Goal: Information Seeking & Learning: Learn about a topic

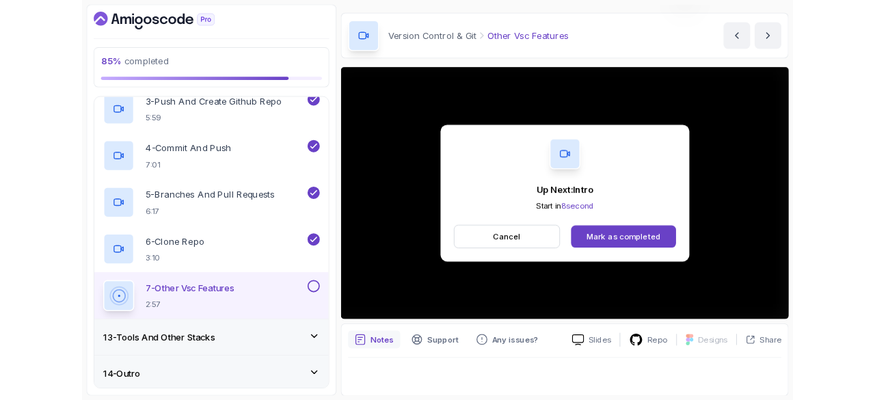
scroll to position [125, 0]
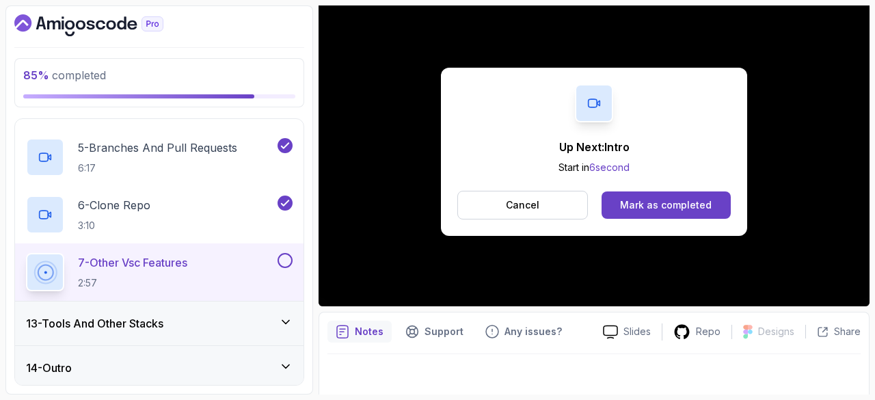
click at [634, 196] on button "Mark as completed" at bounding box center [665, 204] width 129 height 27
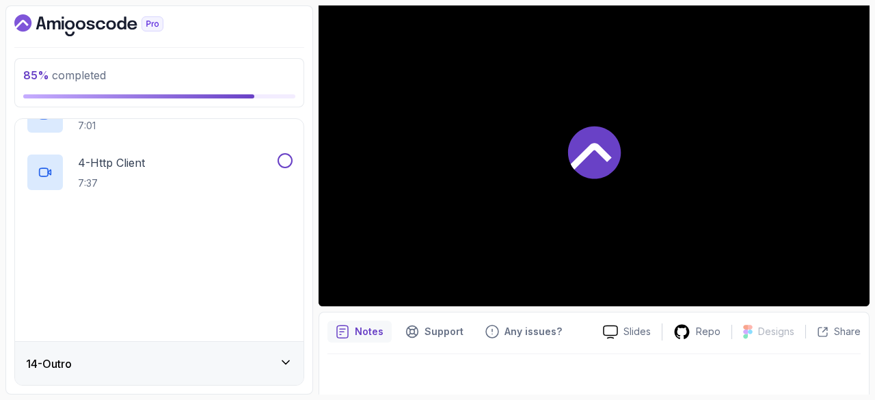
scroll to position [351, 0]
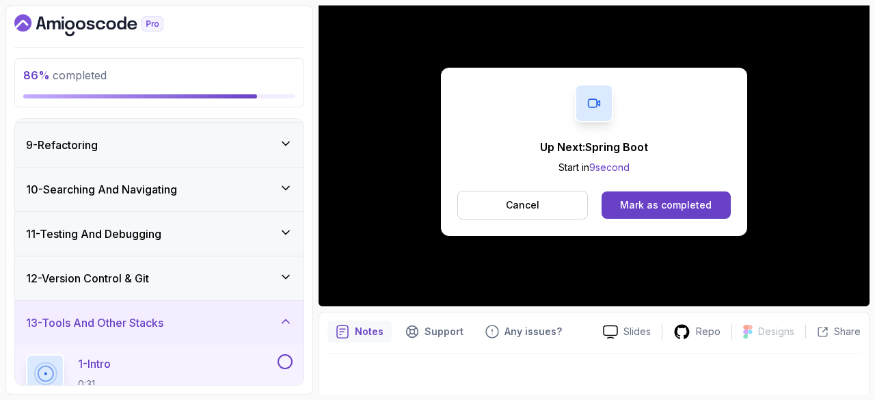
click at [644, 215] on button "Mark as completed" at bounding box center [665, 204] width 129 height 27
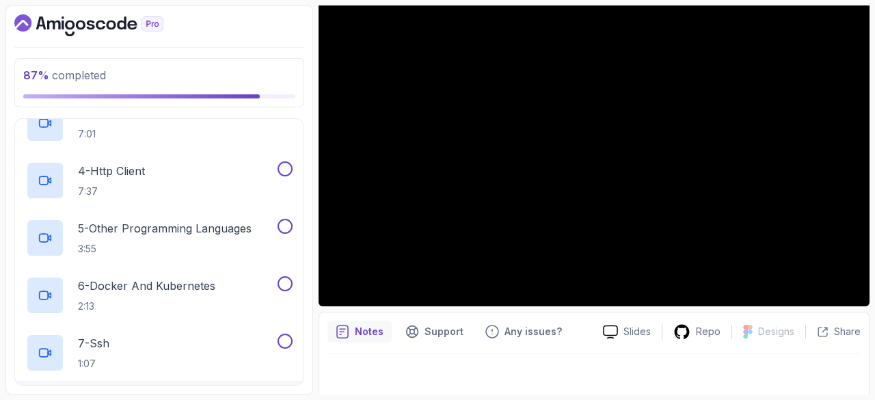
scroll to position [752, 0]
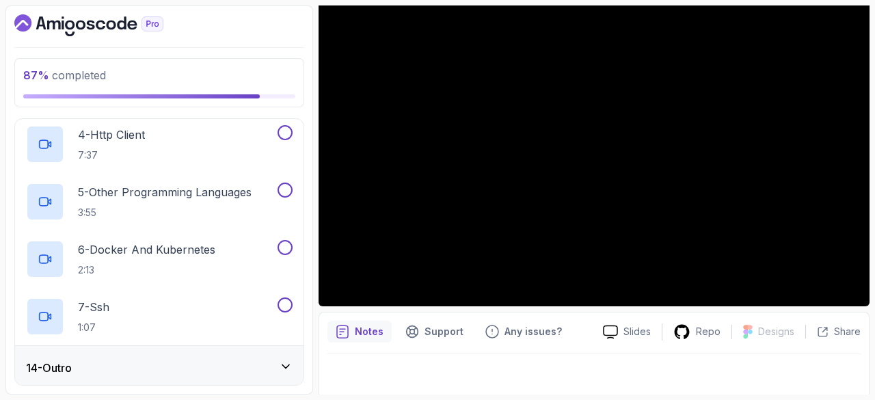
click at [287, 359] on icon at bounding box center [286, 366] width 14 height 14
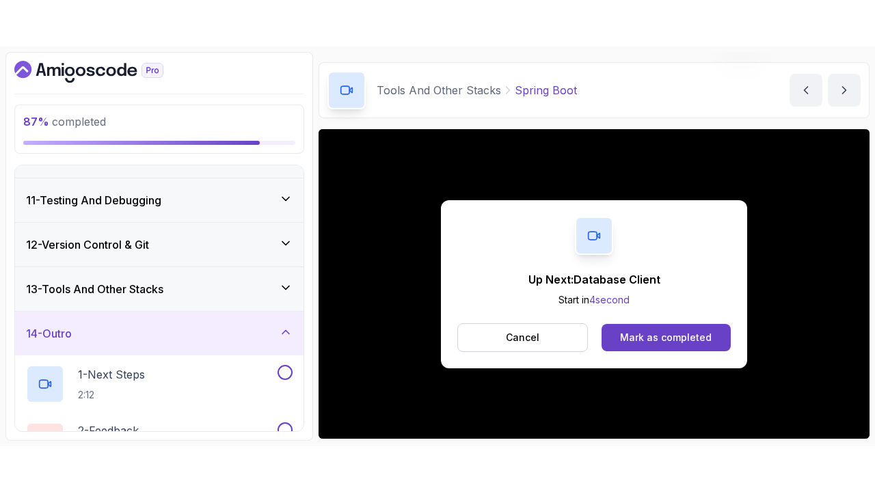
scroll to position [125, 0]
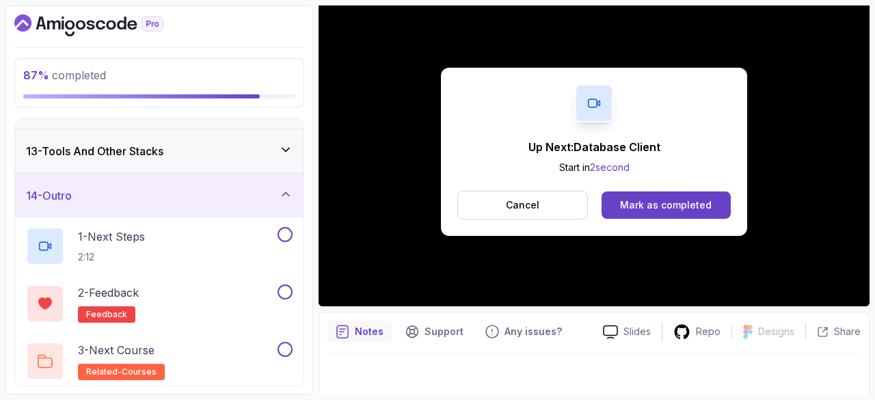
click at [696, 204] on div "Mark as completed" at bounding box center [666, 205] width 92 height 14
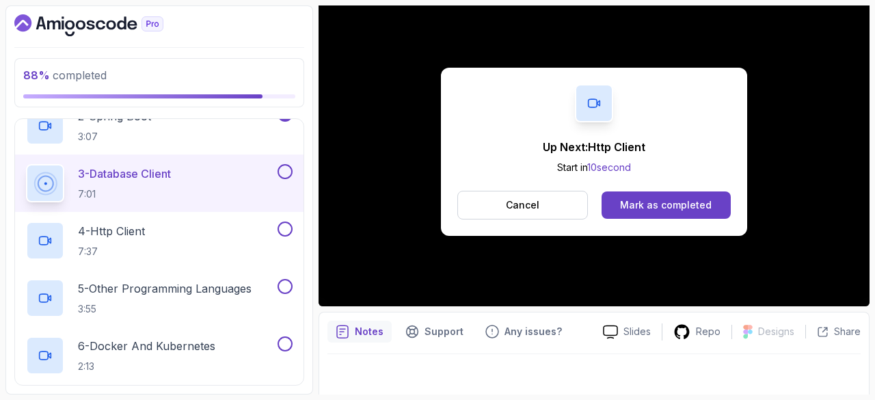
scroll to position [666, 0]
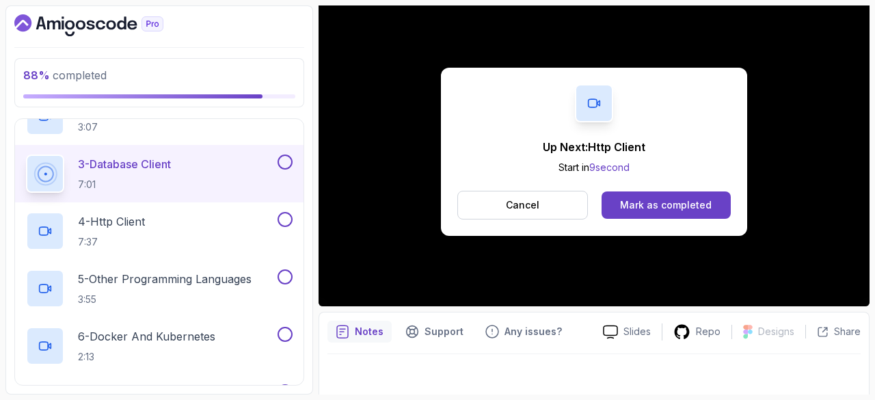
click at [652, 202] on div "Mark as completed" at bounding box center [666, 205] width 92 height 14
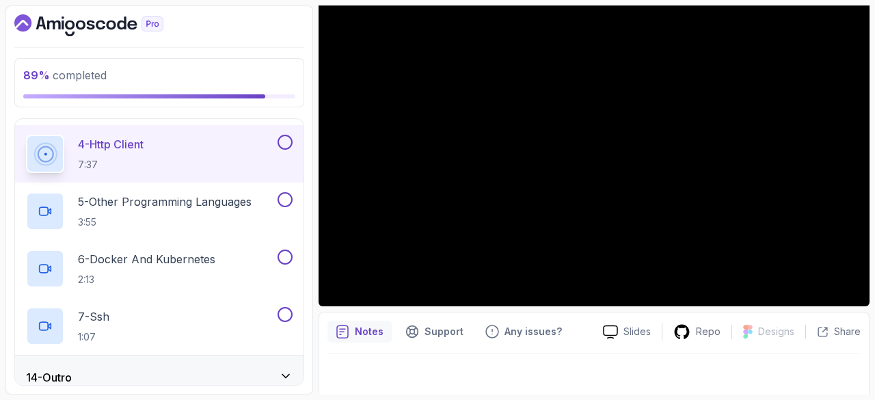
scroll to position [752, 0]
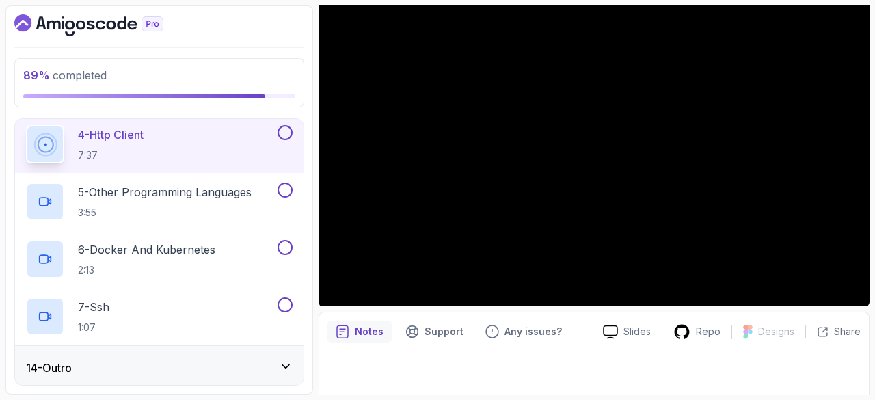
click at [286, 359] on icon at bounding box center [286, 366] width 14 height 14
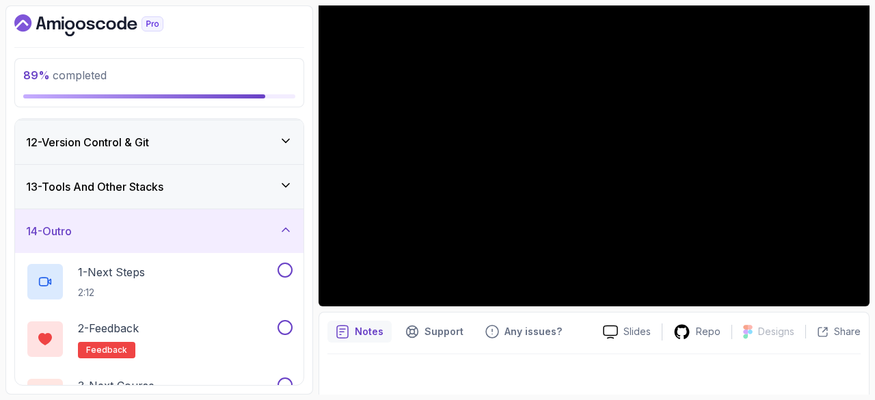
scroll to position [488, 0]
